Goal: Task Accomplishment & Management: Use online tool/utility

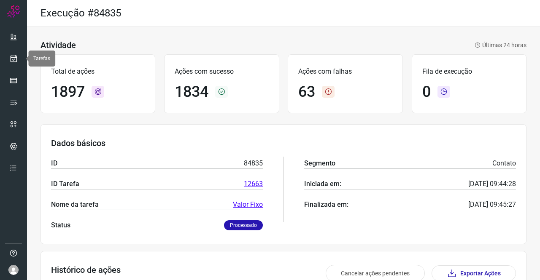
click at [11, 61] on icon at bounding box center [13, 58] width 9 height 8
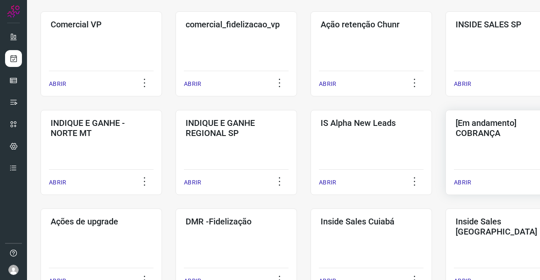
click at [482, 131] on h3 "[Em andamento] COBRANÇA" at bounding box center [505, 128] width 101 height 20
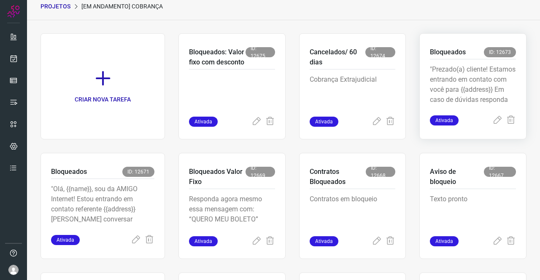
scroll to position [185, 0]
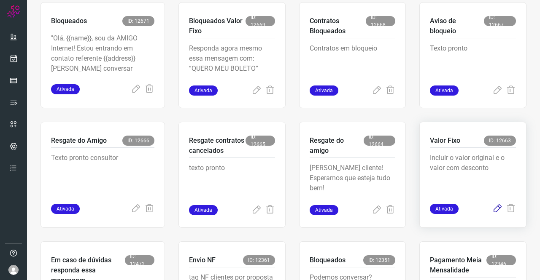
click at [493, 209] on icon at bounding box center [497, 209] width 10 height 10
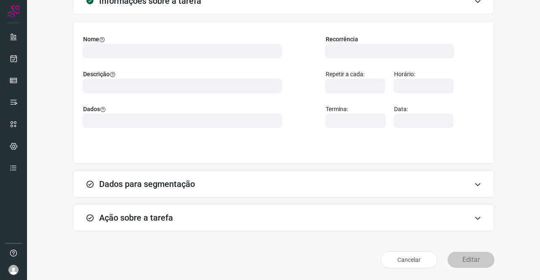
scroll to position [48, 0]
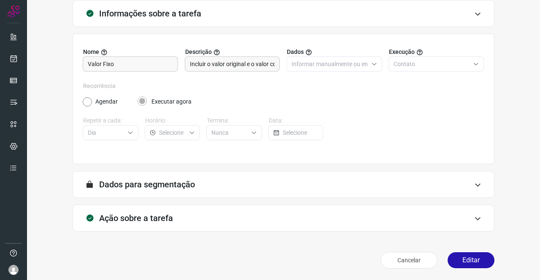
type input "Amigo 0800"
type input "DIM - valor fixo e valor original"
click at [166, 221] on h3 "Ação sobre a tarefa" at bounding box center [136, 218] width 74 height 10
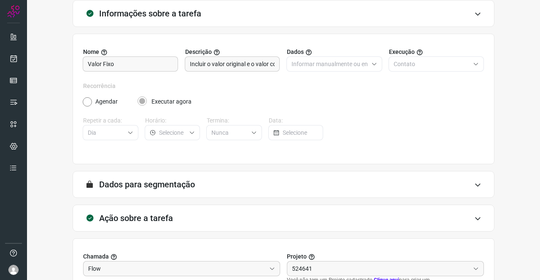
type input "API para o envio de mensagem ativa (em massa)"
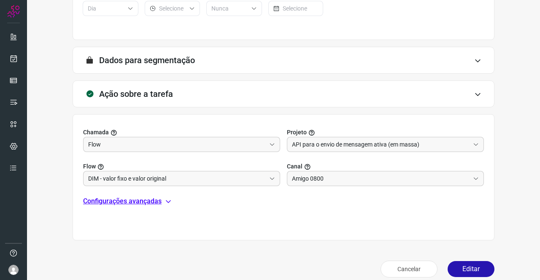
scroll to position [182, 0]
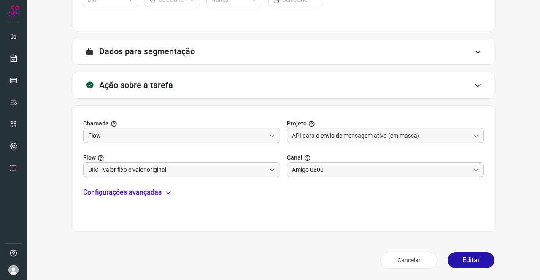
click at [108, 185] on div "Chamada Flow Projeto API para o envio de mensagem ativa (em massa) Flow DIM - v…" at bounding box center [284, 168] width 422 height 127
click at [111, 191] on p "Configurações avançadas" at bounding box center [122, 193] width 78 height 10
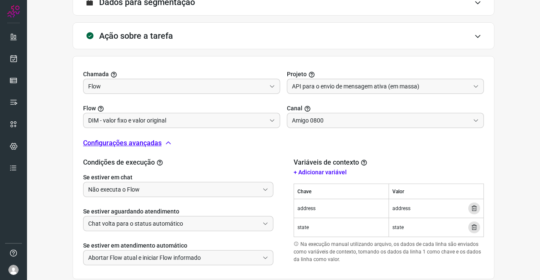
scroll to position [278, 0]
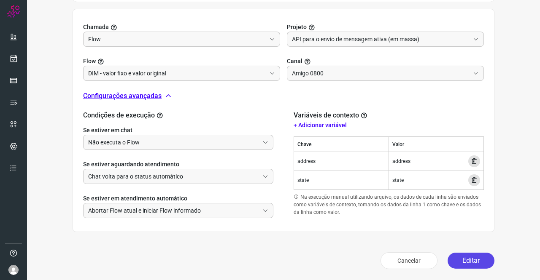
click at [464, 259] on button "Editar" at bounding box center [470, 261] width 47 height 16
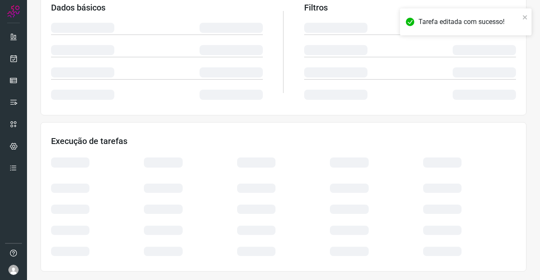
scroll to position [154, 0]
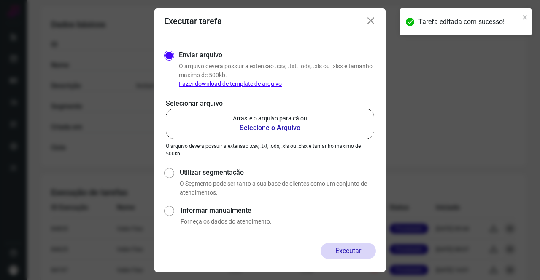
click at [270, 117] on p "Arraste o arquivo para cá ou" at bounding box center [270, 118] width 74 height 9
click at [0, 0] on input "Arraste o arquivo para cá ou Selecione o Arquivo" at bounding box center [0, 0] width 0 height 0
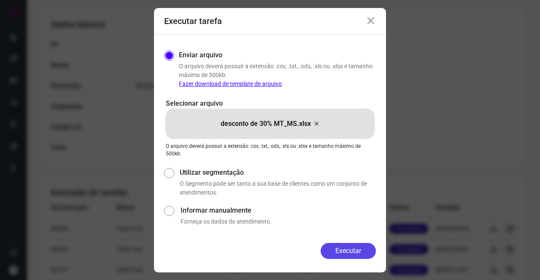
click at [353, 255] on button "Executar" at bounding box center [348, 251] width 55 height 16
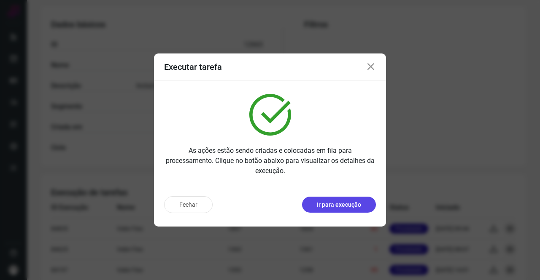
click at [330, 202] on p "Ir para execução" at bounding box center [339, 205] width 44 height 9
